Goal: Information Seeking & Learning: Learn about a topic

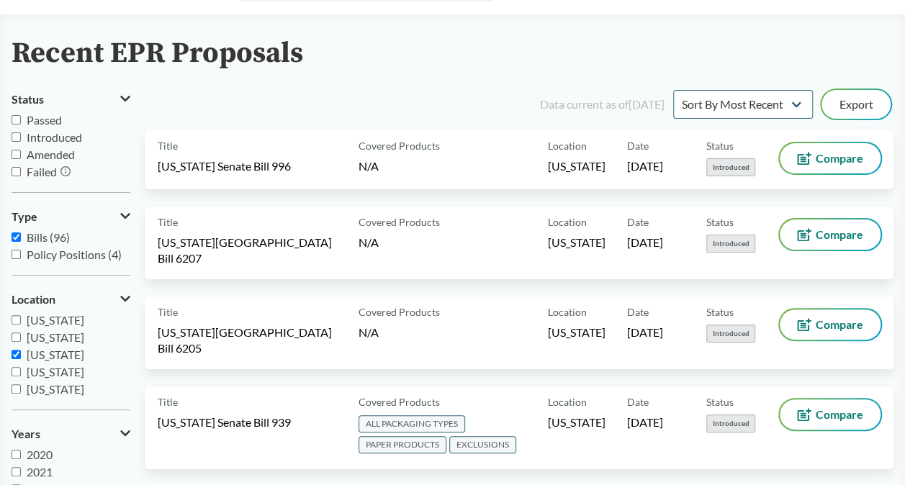
scroll to position [72, 0]
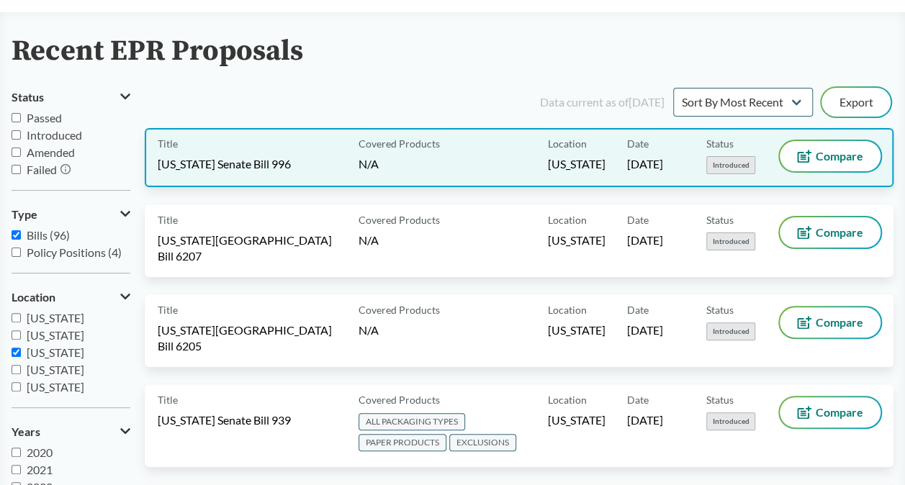
click at [475, 148] on div "Covered Products N/A" at bounding box center [450, 157] width 195 height 33
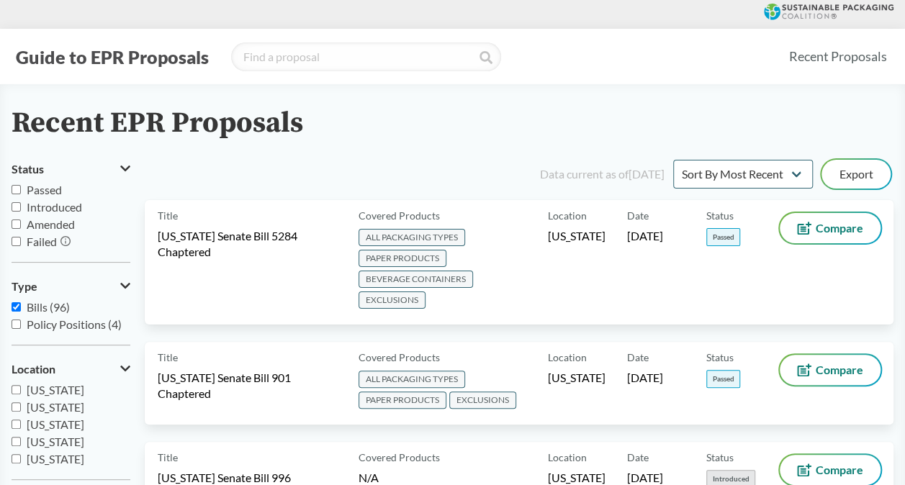
click at [45, 427] on span "[US_STATE]" at bounding box center [56, 425] width 58 height 14
click at [21, 427] on input "[US_STATE]" at bounding box center [16, 424] width 9 height 9
checkbox input "true"
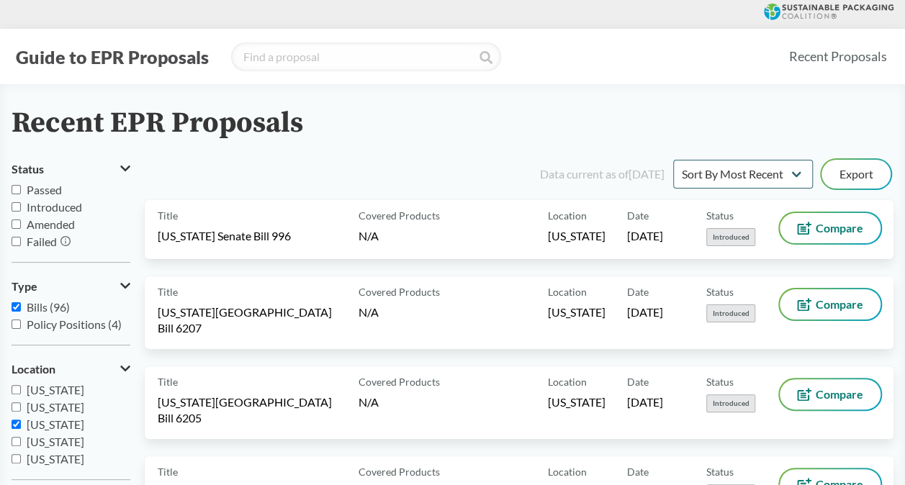
drag, startPoint x: 442, startPoint y: 243, endPoint x: 576, endPoint y: 91, distance: 203.6
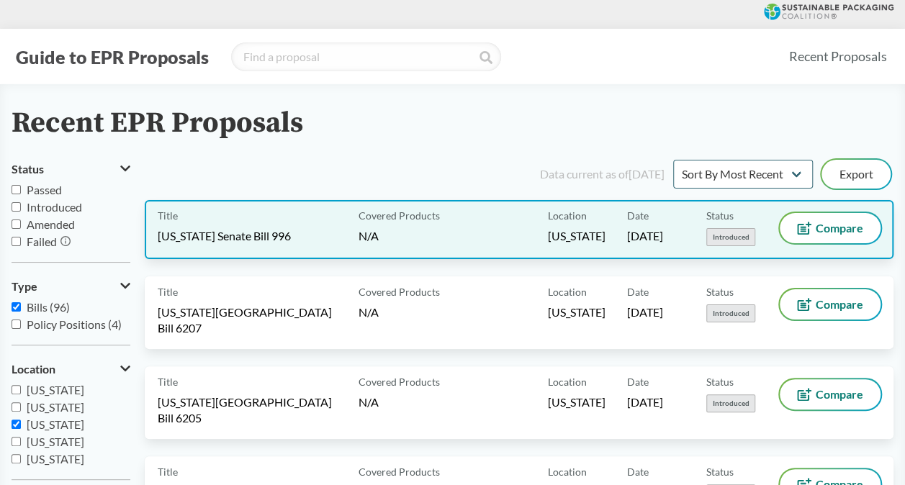
click at [428, 237] on div "Covered Products N/A" at bounding box center [450, 229] width 195 height 33
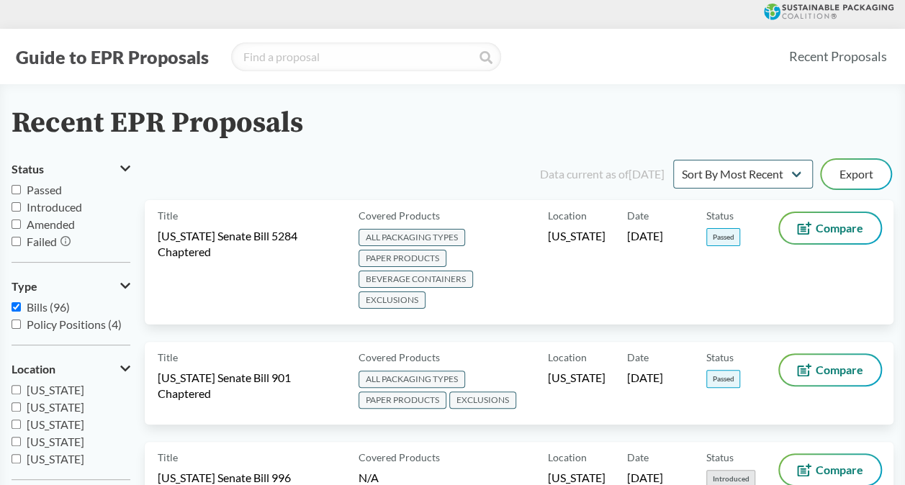
click at [84, 426] on span "[US_STATE]" at bounding box center [56, 425] width 58 height 14
click at [21, 426] on input "[US_STATE]" at bounding box center [16, 424] width 9 height 9
checkbox input "true"
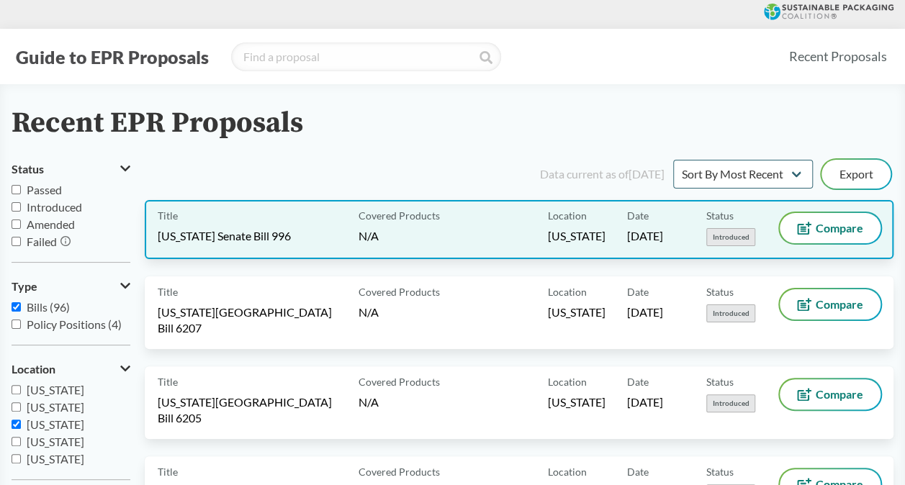
click at [308, 235] on div "Title Rhode Island Senate Bill 996" at bounding box center [255, 229] width 195 height 33
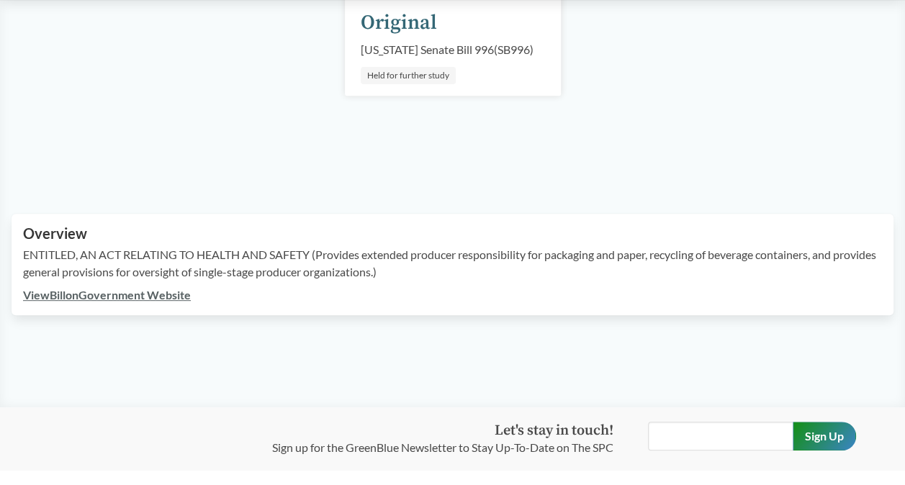
scroll to position [288, 0]
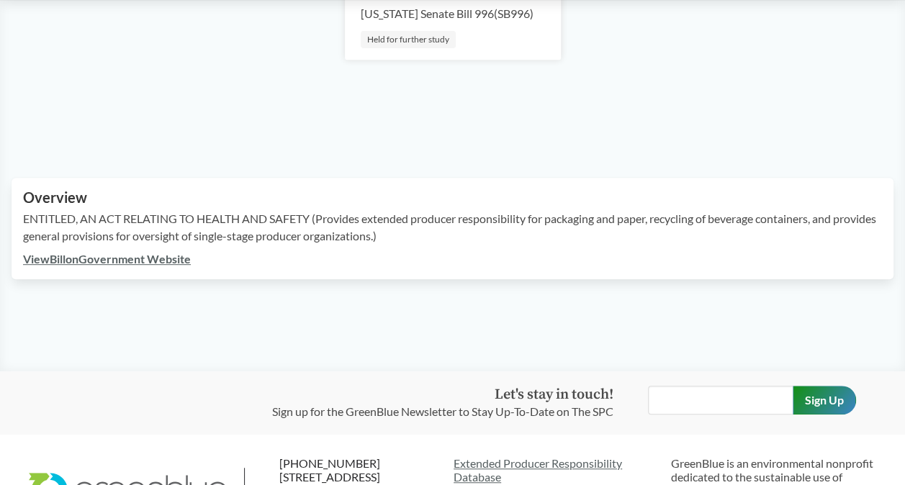
click at [147, 266] on link "View Bill on Government Website" at bounding box center [107, 259] width 168 height 14
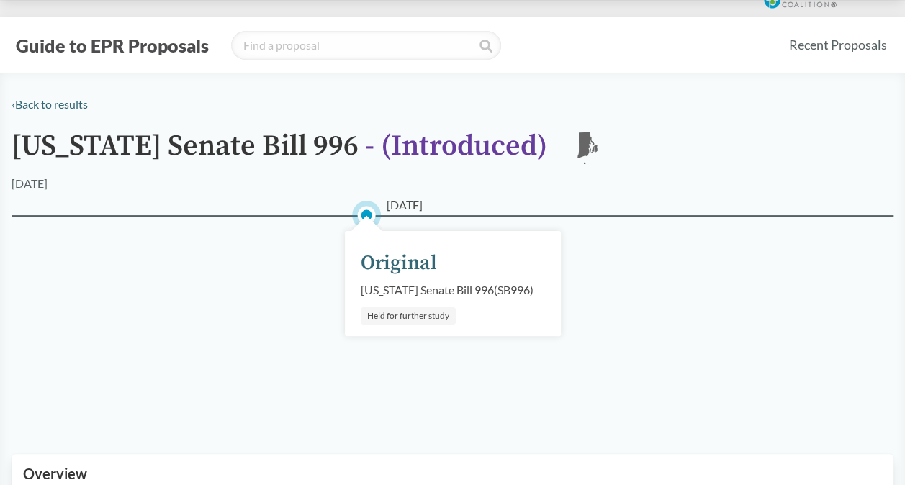
scroll to position [0, 0]
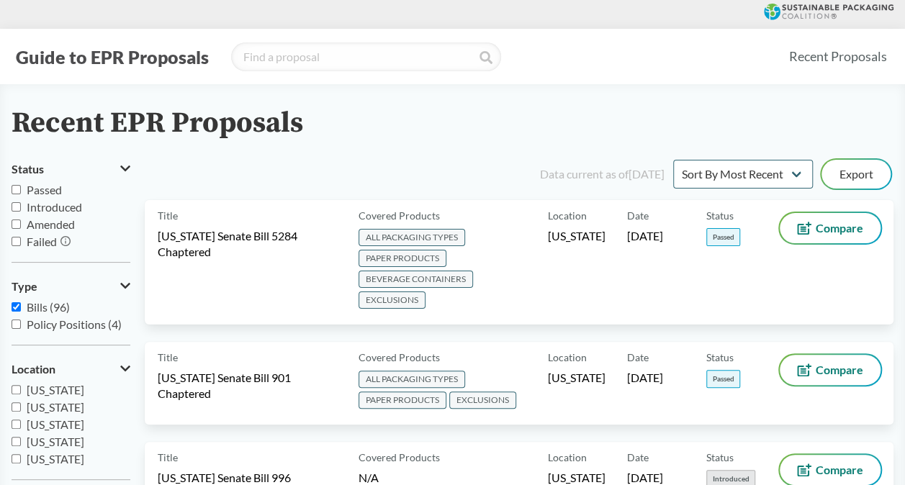
click at [81, 424] on span "[US_STATE]" at bounding box center [56, 425] width 58 height 14
click at [21, 424] on input "[US_STATE]" at bounding box center [16, 424] width 9 height 9
checkbox input "true"
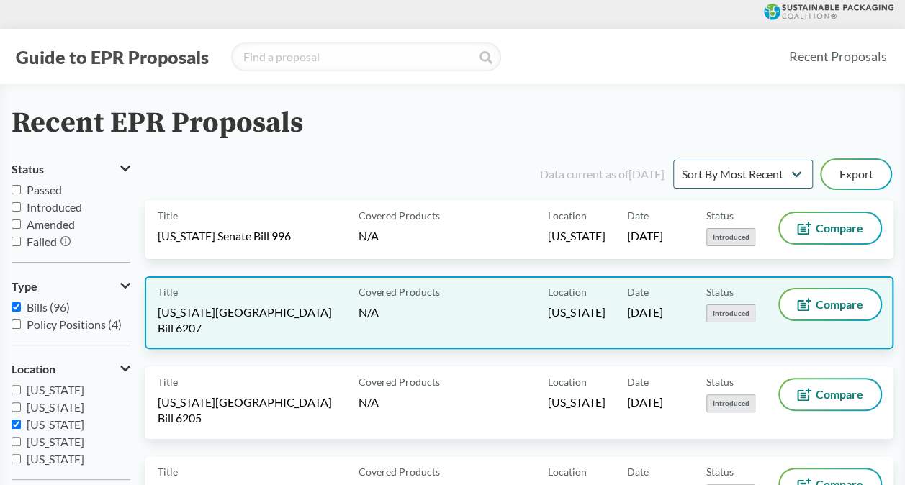
click at [230, 295] on div "Title Rhode Island House Bill 6207" at bounding box center [255, 313] width 195 height 47
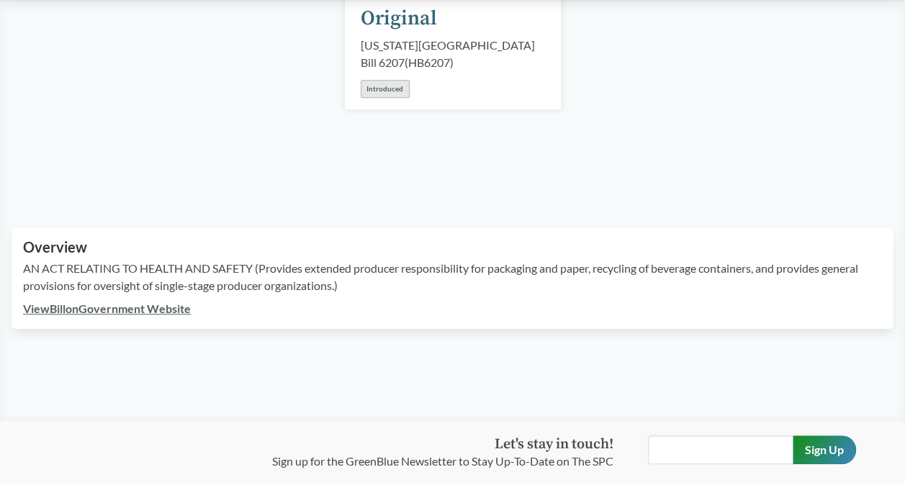
scroll to position [288, 0]
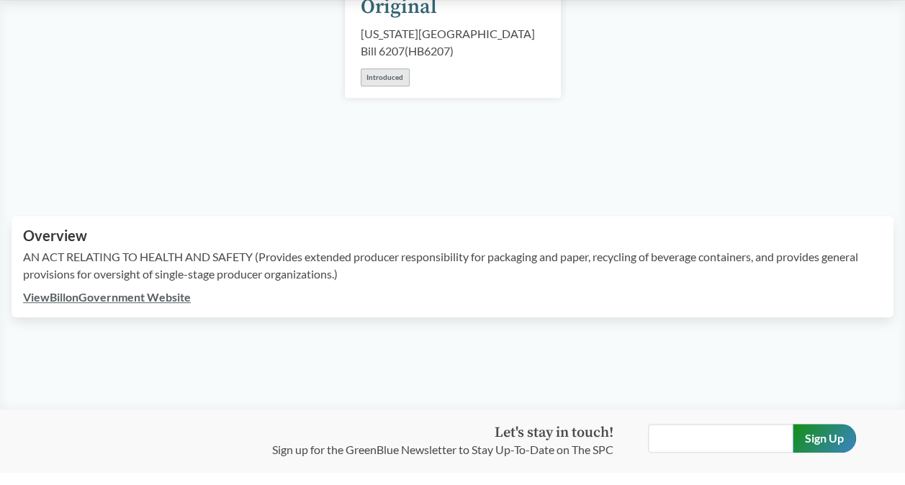
click at [170, 290] on link "View Bill on Government Website" at bounding box center [107, 297] width 168 height 14
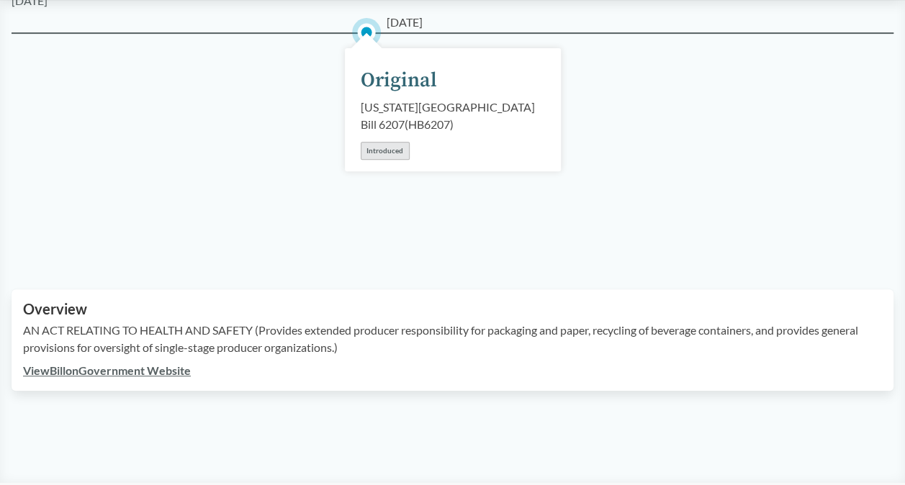
scroll to position [216, 0]
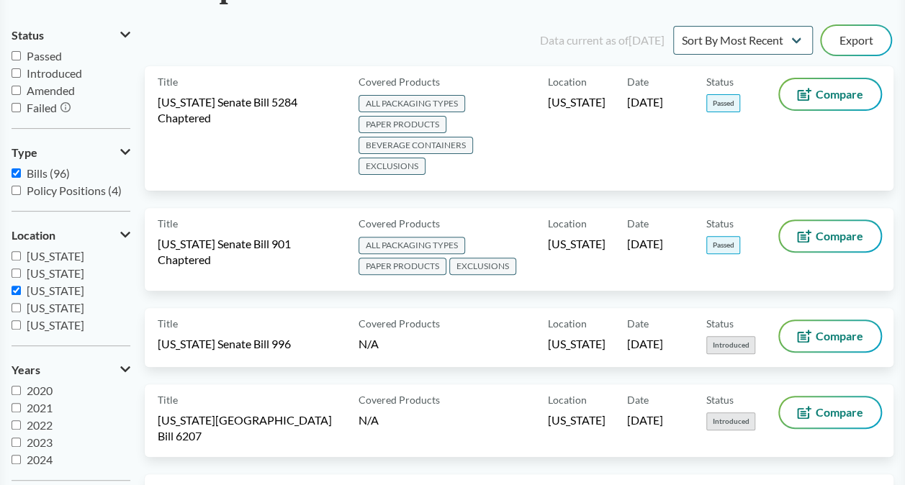
scroll to position [144, 0]
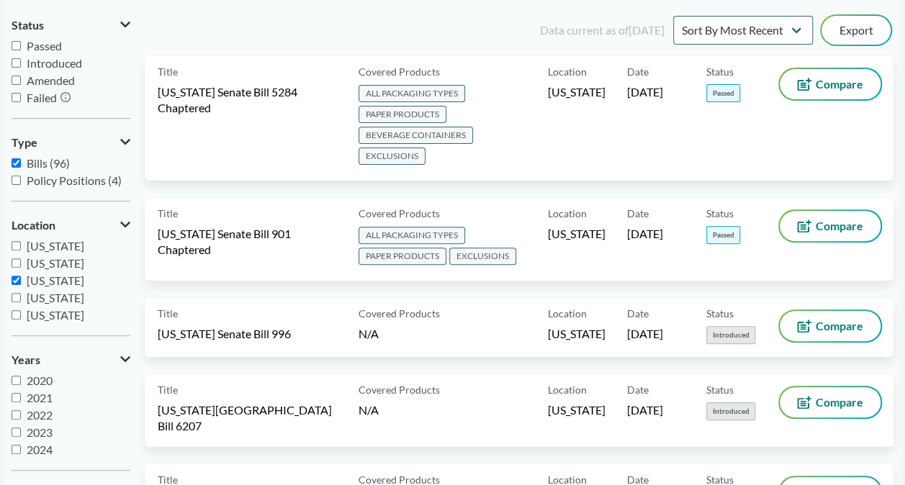
click at [40, 282] on span "[US_STATE]" at bounding box center [56, 281] width 58 height 14
click at [21, 282] on input "[US_STATE]" at bounding box center [16, 280] width 9 height 9
click at [40, 282] on span "[US_STATE]" at bounding box center [56, 281] width 58 height 14
click at [21, 282] on input "[US_STATE]" at bounding box center [16, 280] width 9 height 9
checkbox input "true"
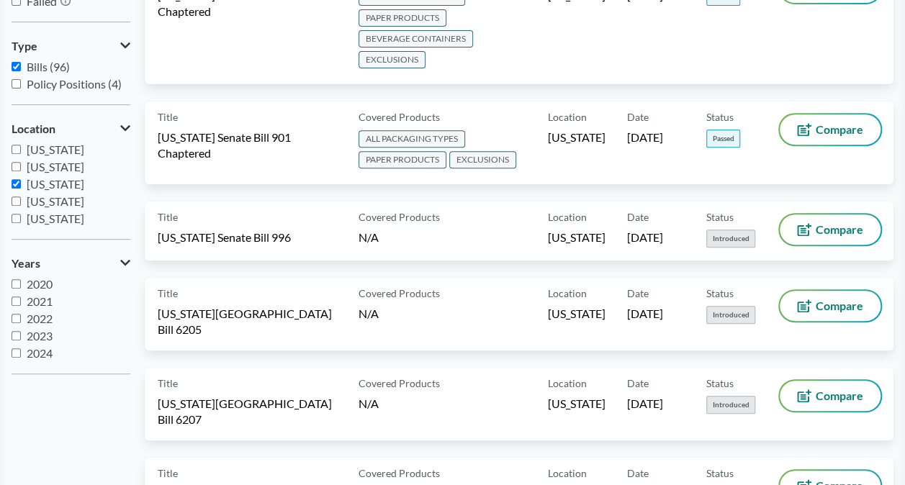
scroll to position [288, 0]
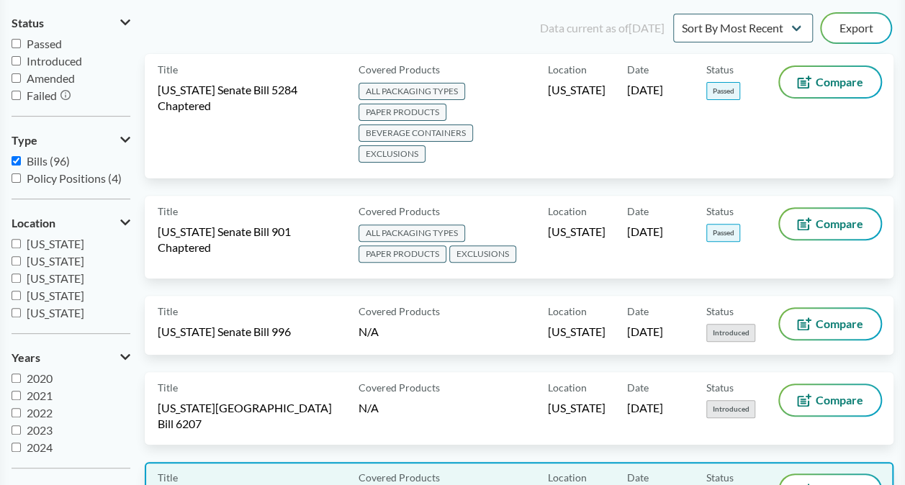
scroll to position [144, 0]
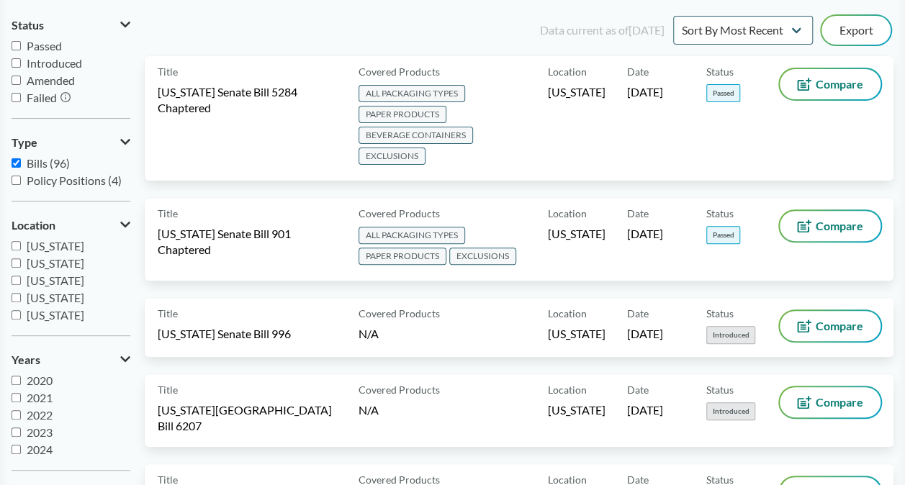
click at [84, 285] on span "[US_STATE]" at bounding box center [56, 281] width 58 height 14
click at [21, 285] on input "[US_STATE]" at bounding box center [16, 280] width 9 height 9
checkbox input "true"
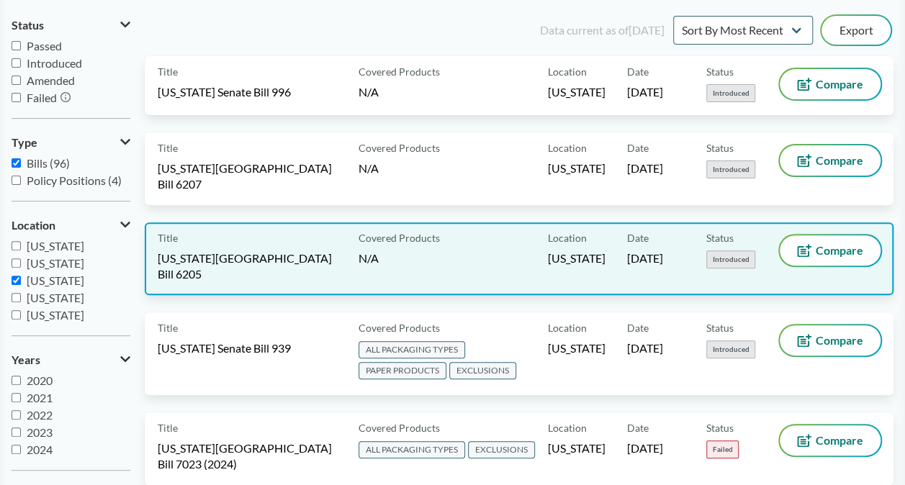
click at [310, 242] on div "Title [US_STATE][GEOGRAPHIC_DATA] Bill 6205" at bounding box center [255, 259] width 195 height 47
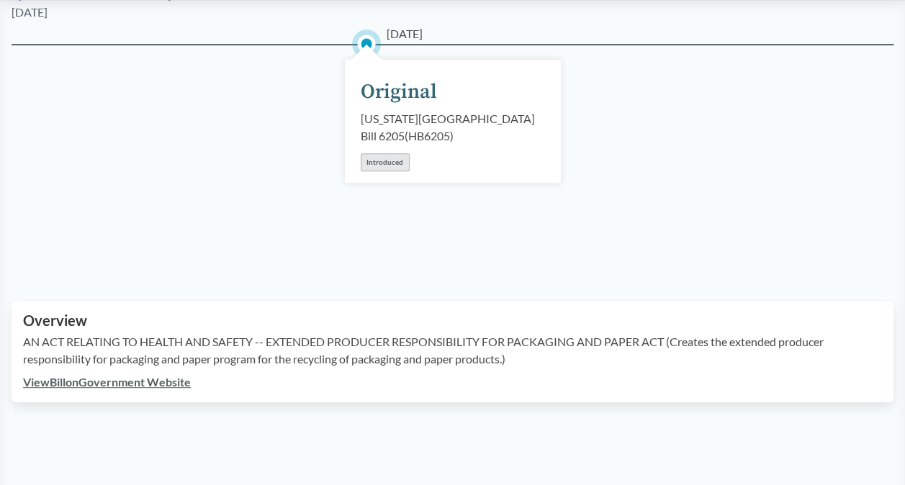
scroll to position [288, 0]
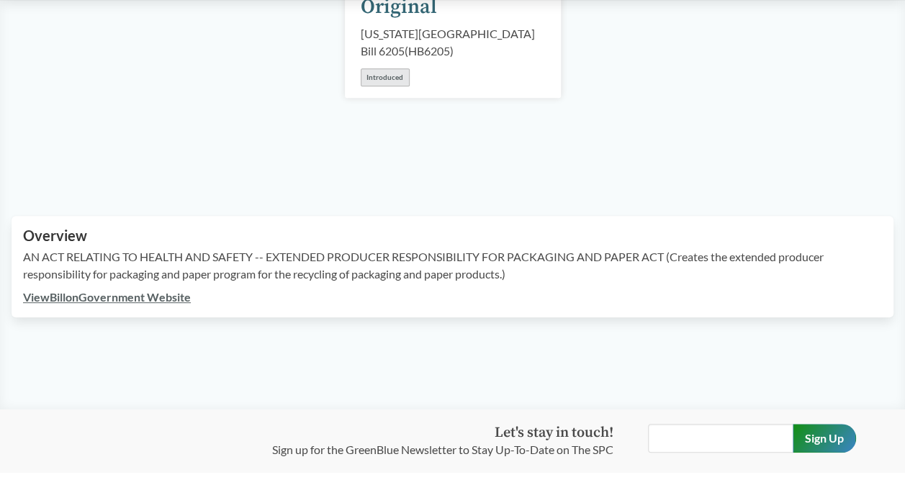
click at [134, 290] on link "View Bill on Government Website" at bounding box center [107, 297] width 168 height 14
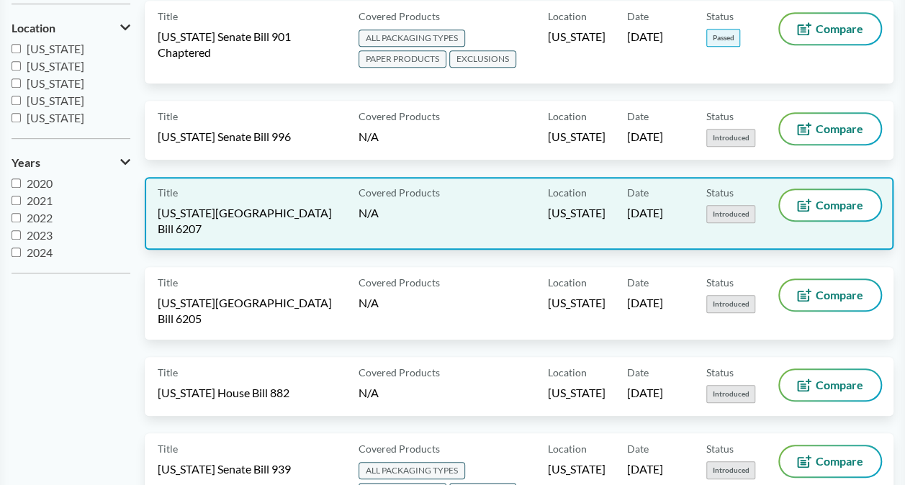
scroll to position [360, 0]
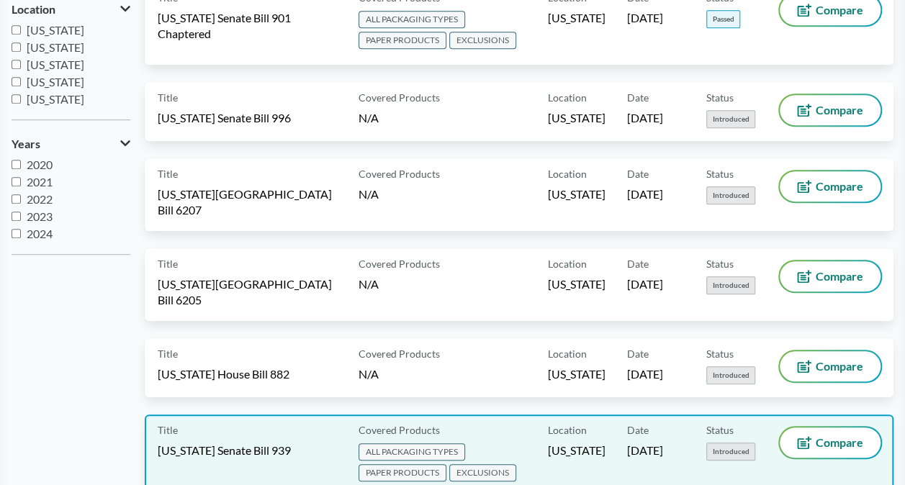
click at [291, 443] on span "[US_STATE] Senate Bill 939" at bounding box center [224, 451] width 133 height 16
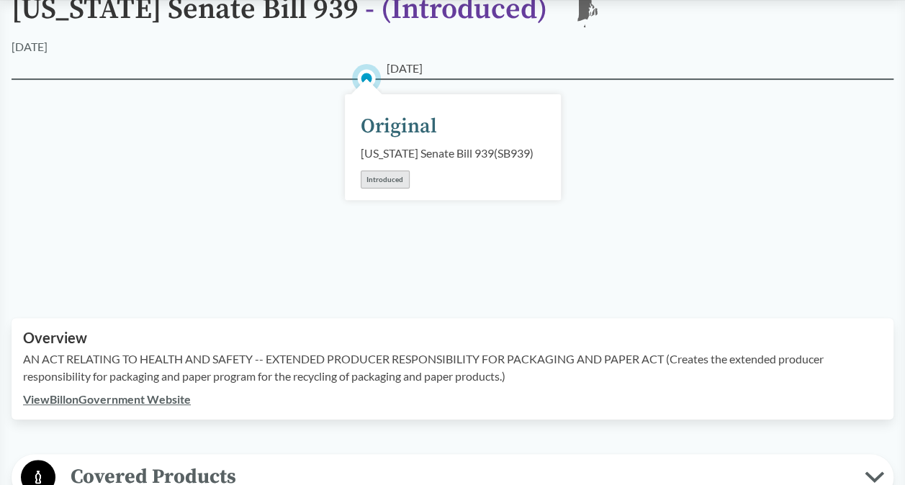
scroll to position [144, 0]
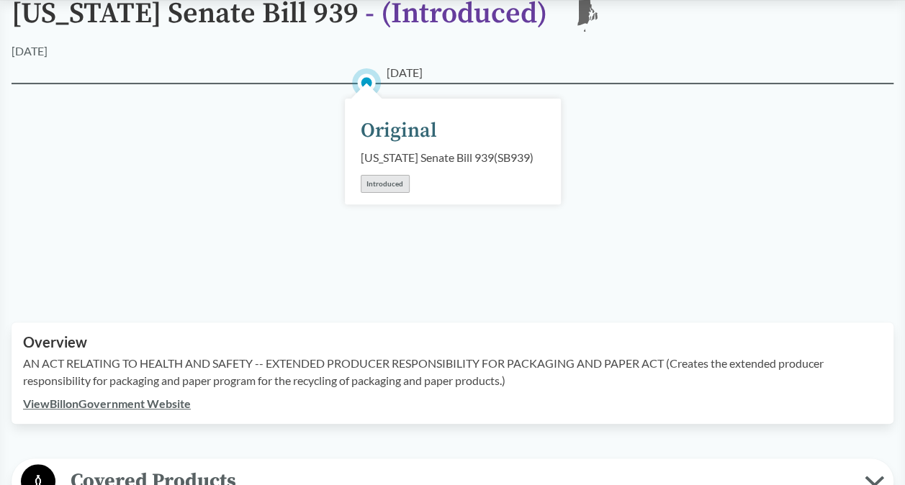
click at [151, 411] on link "View Bill on Government Website" at bounding box center [107, 404] width 168 height 14
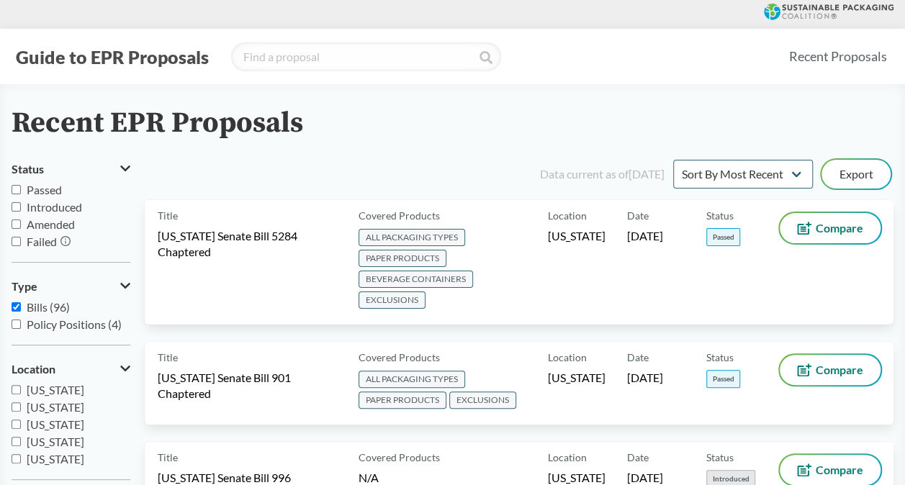
click at [25, 326] on label "Policy Positions (4)" at bounding box center [71, 324] width 119 height 17
click at [21, 326] on input "Policy Positions (4)" at bounding box center [16, 324] width 9 height 9
checkbox input "true"
click at [18, 308] on input "Bills (96)" at bounding box center [16, 307] width 9 height 9
checkbox input "false"
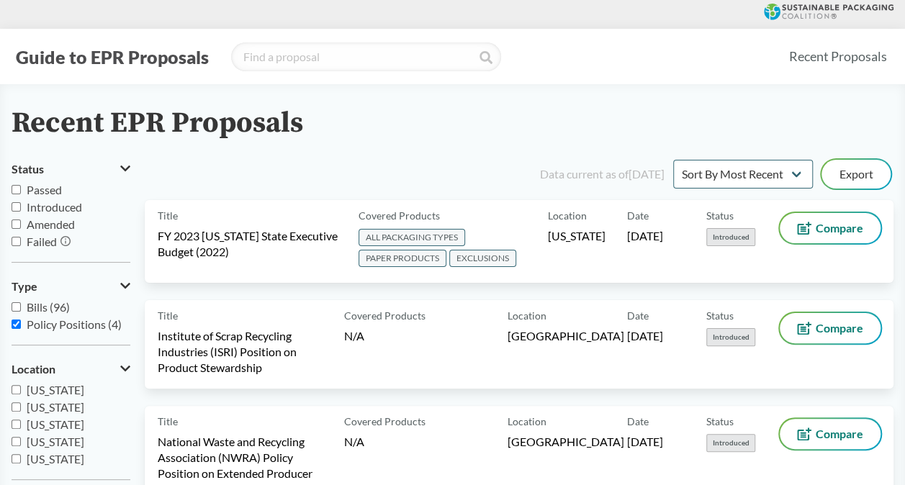
click at [17, 426] on input "[US_STATE]" at bounding box center [16, 424] width 9 height 9
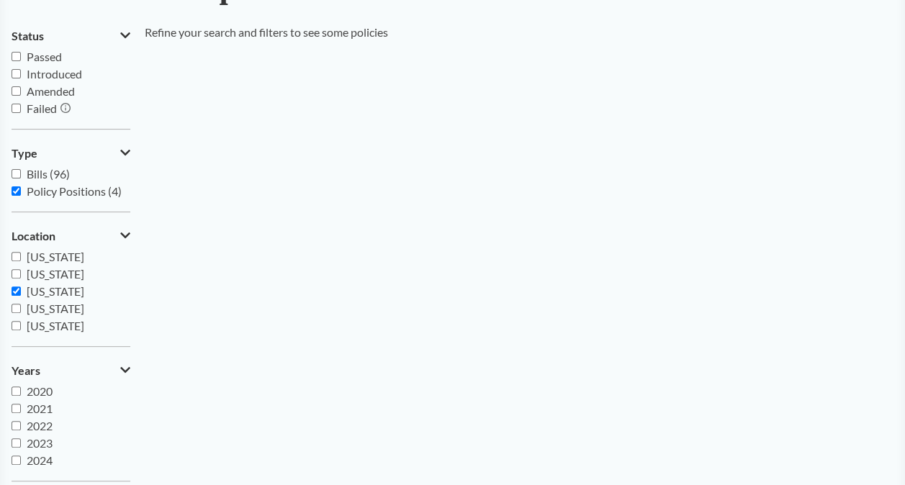
scroll to position [144, 0]
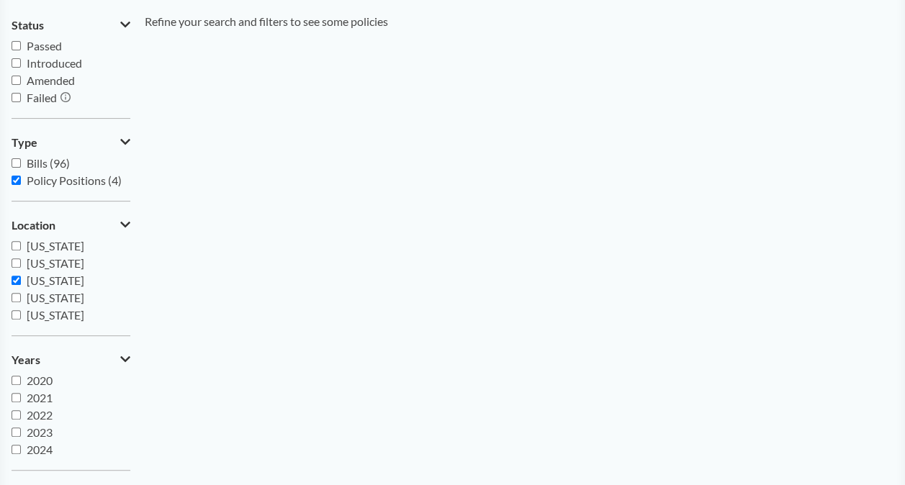
click at [61, 279] on span "[US_STATE]" at bounding box center [56, 281] width 58 height 14
click at [21, 279] on input "[US_STATE]" at bounding box center [16, 280] width 9 height 9
checkbox input "false"
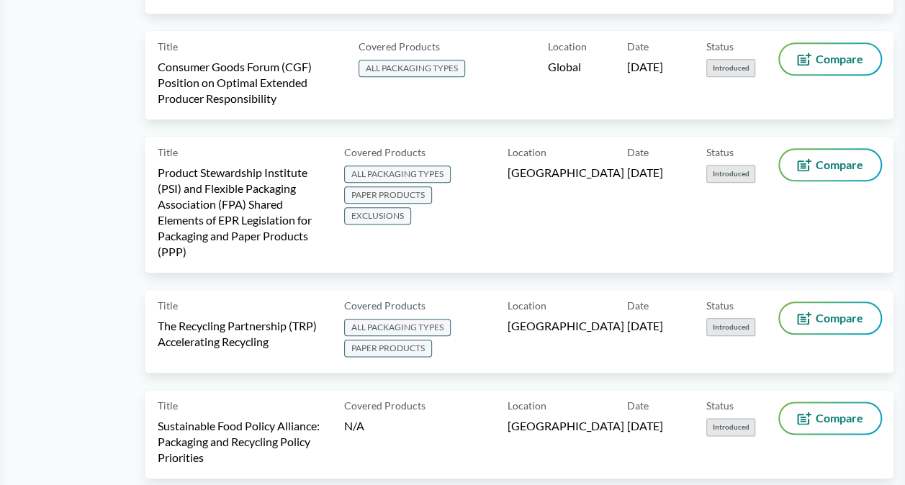
scroll to position [720, 0]
